Goal: Task Accomplishment & Management: Use online tool/utility

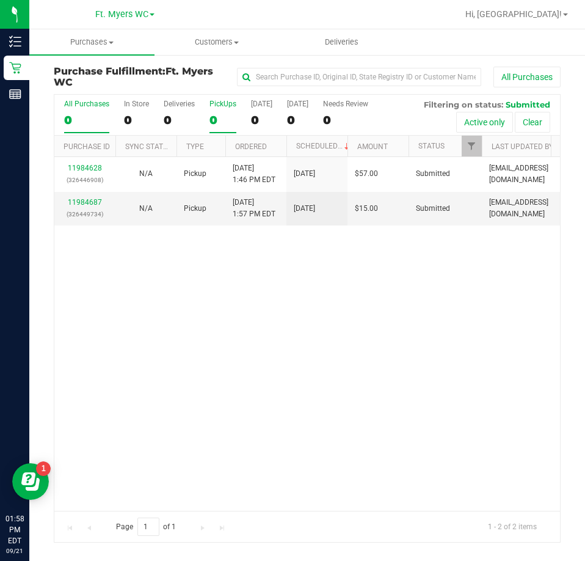
click at [219, 111] on label "PickUps 0" at bounding box center [222, 117] width 27 height 34
click at [0, 0] on input "PickUps 0" at bounding box center [0, 0] width 0 height 0
click at [214, 123] on div "2" at bounding box center [222, 120] width 27 height 14
click at [0, 0] on input "PickUps 2" at bounding box center [0, 0] width 0 height 0
click at [230, 282] on div "11984628 (326446908) N/A Pickup [DATE] 1:46 PM EDT 9/21/2025 $57.00 Submitted […" at bounding box center [307, 333] width 506 height 353
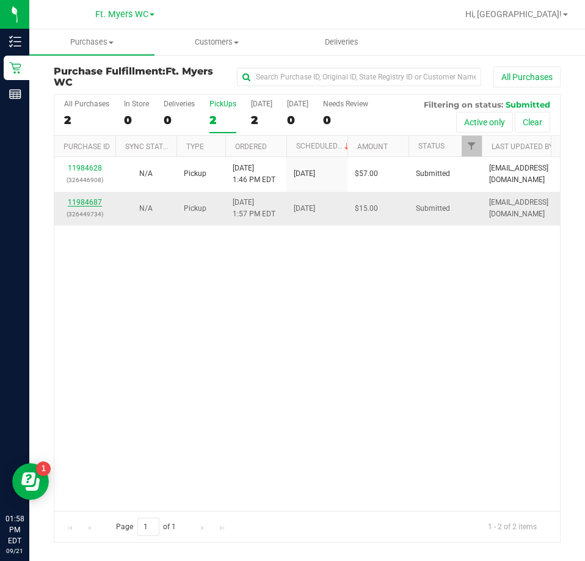
click at [95, 200] on link "11984687" at bounding box center [85, 202] width 34 height 9
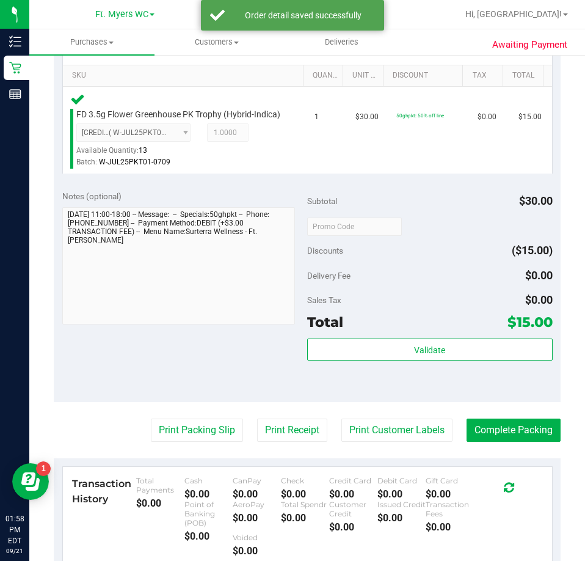
scroll to position [305, 0]
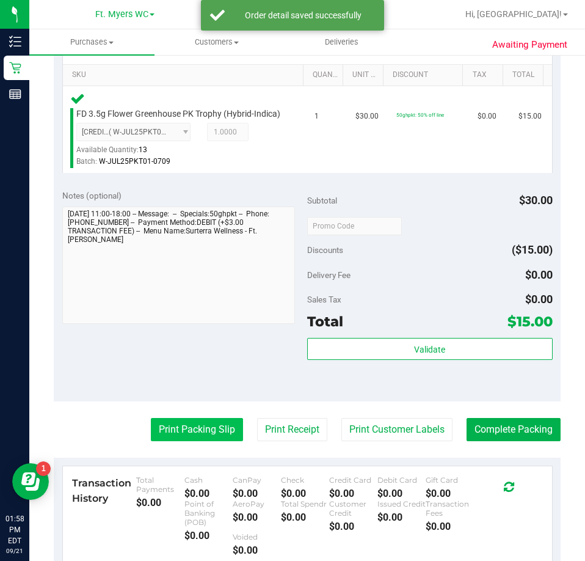
click at [197, 439] on button "Print Packing Slip" at bounding box center [197, 429] width 92 height 23
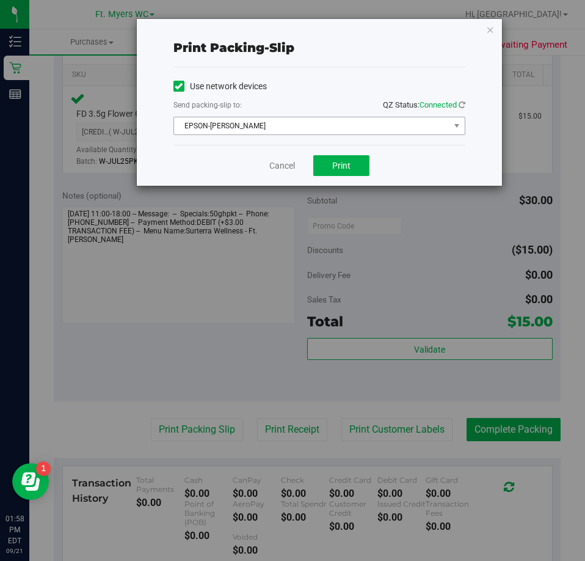
click at [301, 125] on span "EPSON-[PERSON_NAME]" at bounding box center [311, 125] width 275 height 17
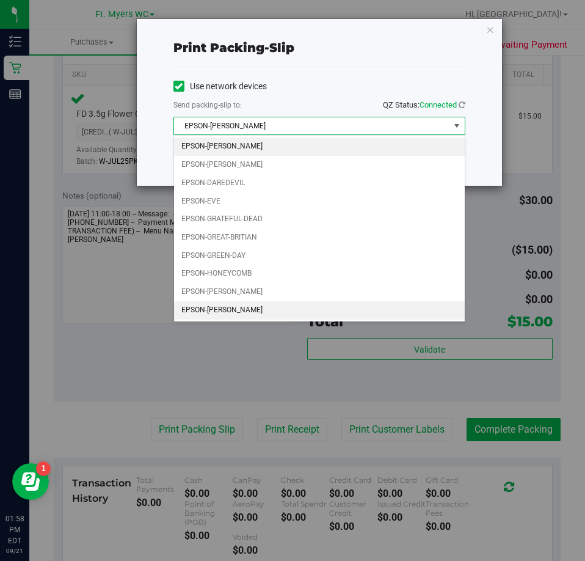
click at [248, 310] on li "EPSON-[PERSON_NAME]" at bounding box center [319, 310] width 291 height 18
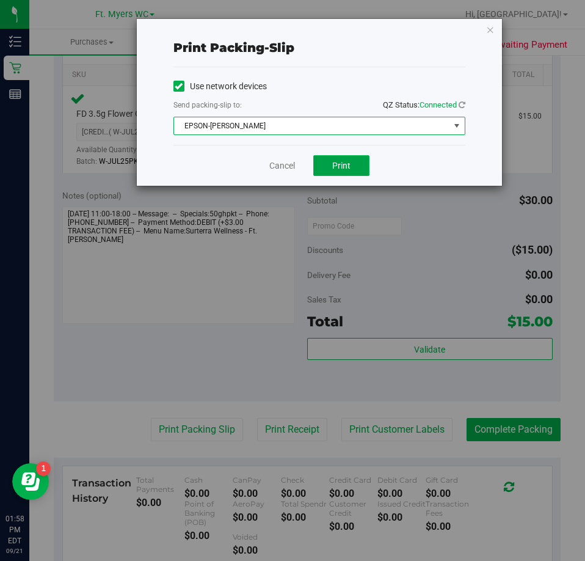
click at [344, 172] on button "Print" at bounding box center [341, 165] width 56 height 21
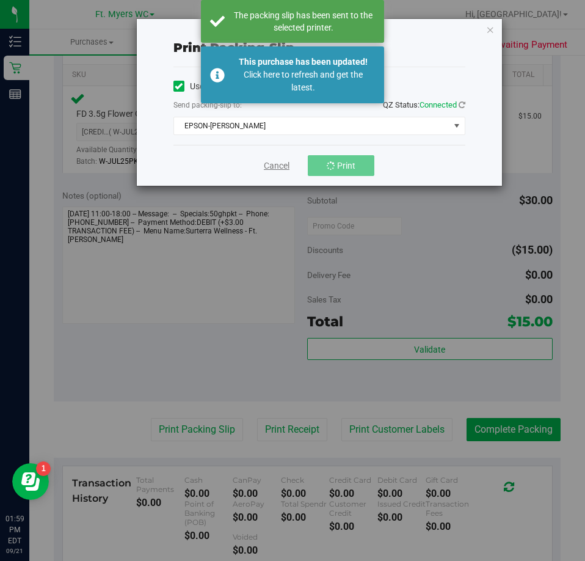
click at [275, 167] on link "Cancel" at bounding box center [277, 165] width 26 height 13
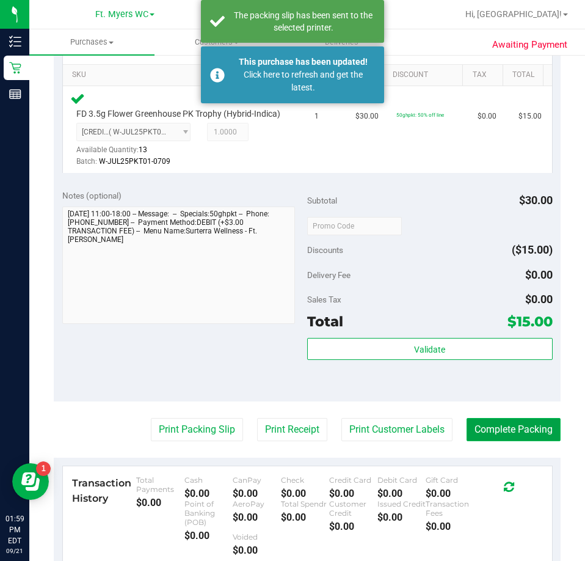
click at [474, 438] on button "Complete Packing" at bounding box center [514, 429] width 94 height 23
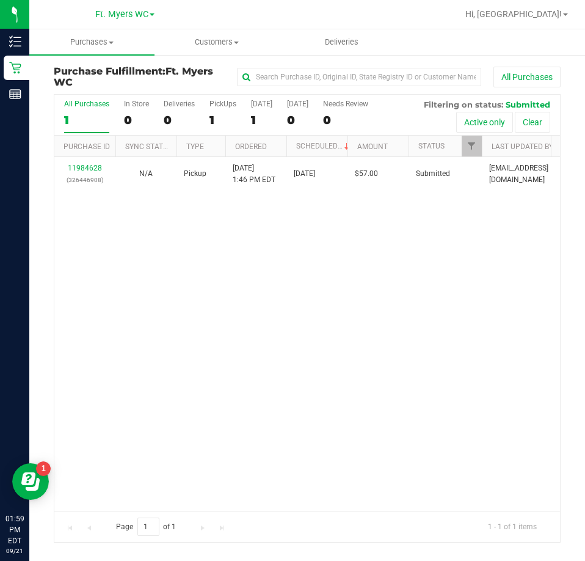
click at [352, 382] on div "11984628 (326446908) N/A Pickup [DATE] 1:46 PM EDT 9/21/2025 $57.00 Submitted […" at bounding box center [307, 333] width 506 height 353
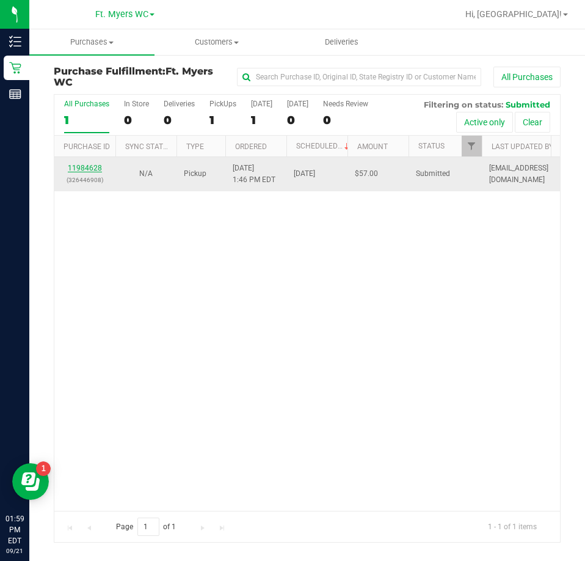
click at [84, 168] on link "11984628" at bounding box center [85, 168] width 34 height 9
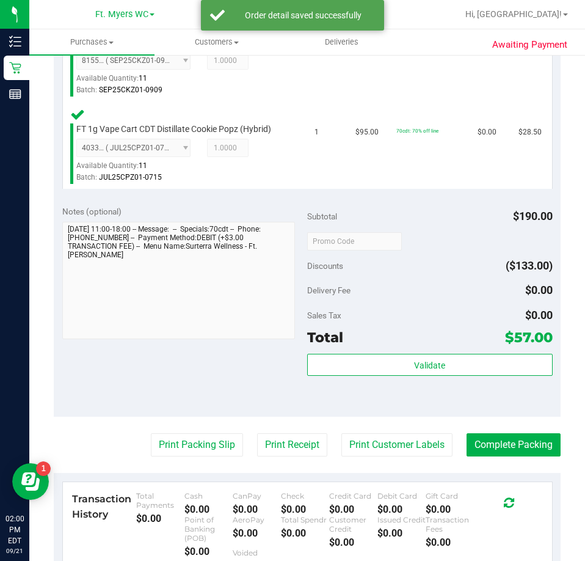
scroll to position [489, 0]
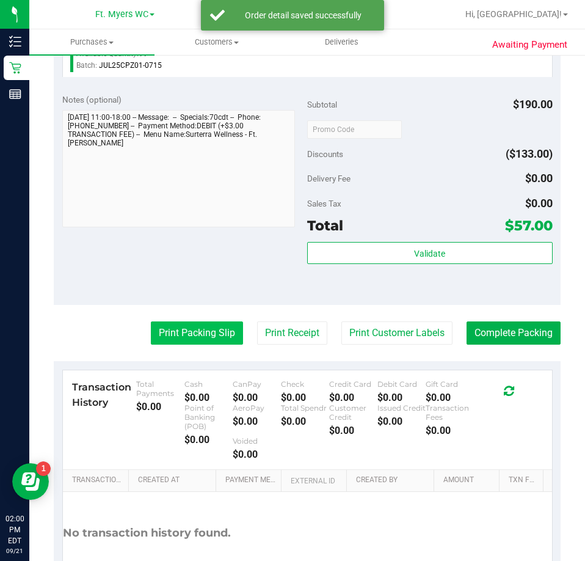
click at [191, 335] on button "Print Packing Slip" at bounding box center [197, 332] width 92 height 23
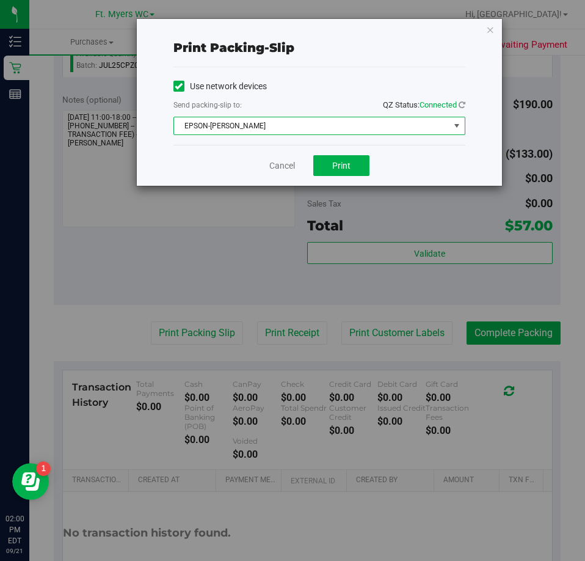
click at [288, 131] on span "EPSON-[PERSON_NAME]" at bounding box center [311, 125] width 275 height 17
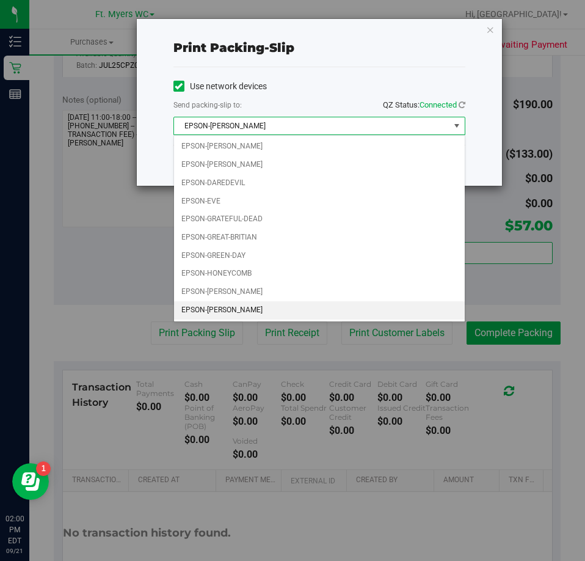
click at [216, 314] on li "EPSON-[PERSON_NAME]" at bounding box center [319, 310] width 291 height 18
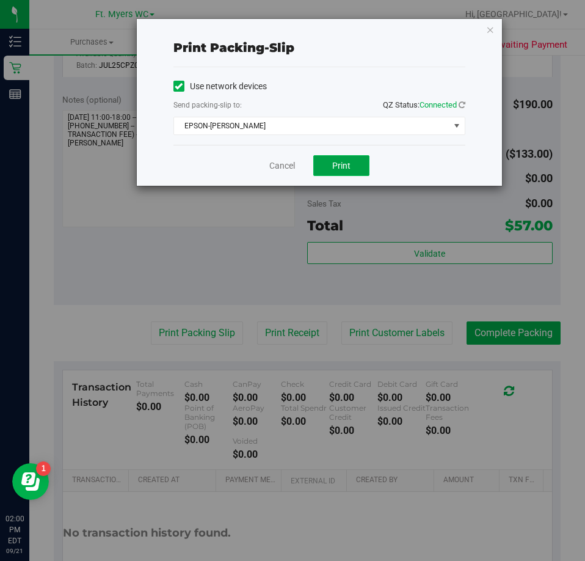
click at [342, 167] on span "Print" at bounding box center [341, 166] width 18 height 10
click at [297, 174] on div "Cancel Print" at bounding box center [319, 165] width 292 height 41
click at [296, 169] on div "Cancel Print" at bounding box center [319, 165] width 292 height 41
click at [289, 167] on link "Cancel" at bounding box center [282, 165] width 26 height 13
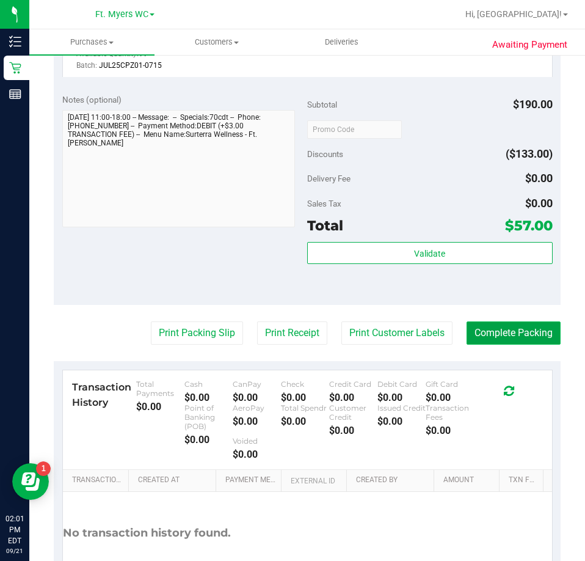
click at [482, 328] on button "Complete Packing" at bounding box center [514, 332] width 94 height 23
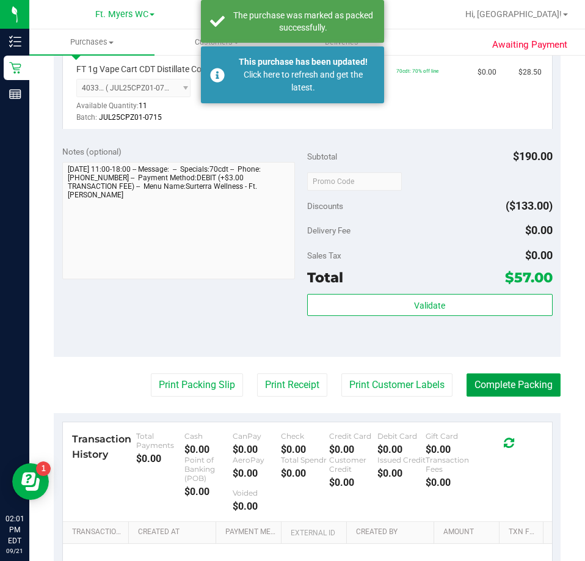
scroll to position [239, 0]
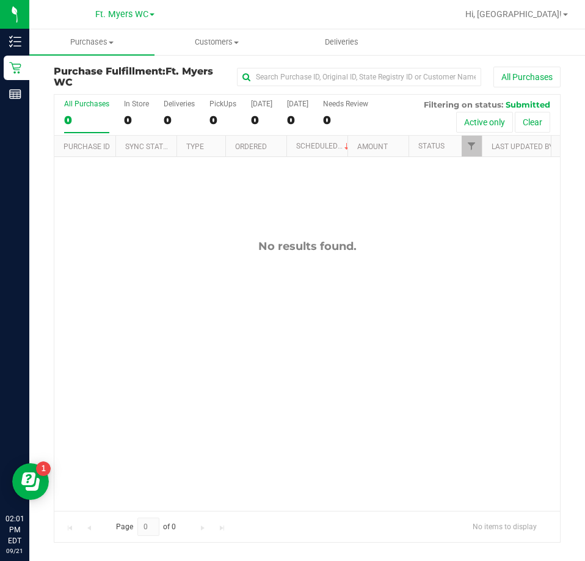
click at [285, 269] on div "No results found." at bounding box center [307, 374] width 506 height 435
